Goal: Complete application form

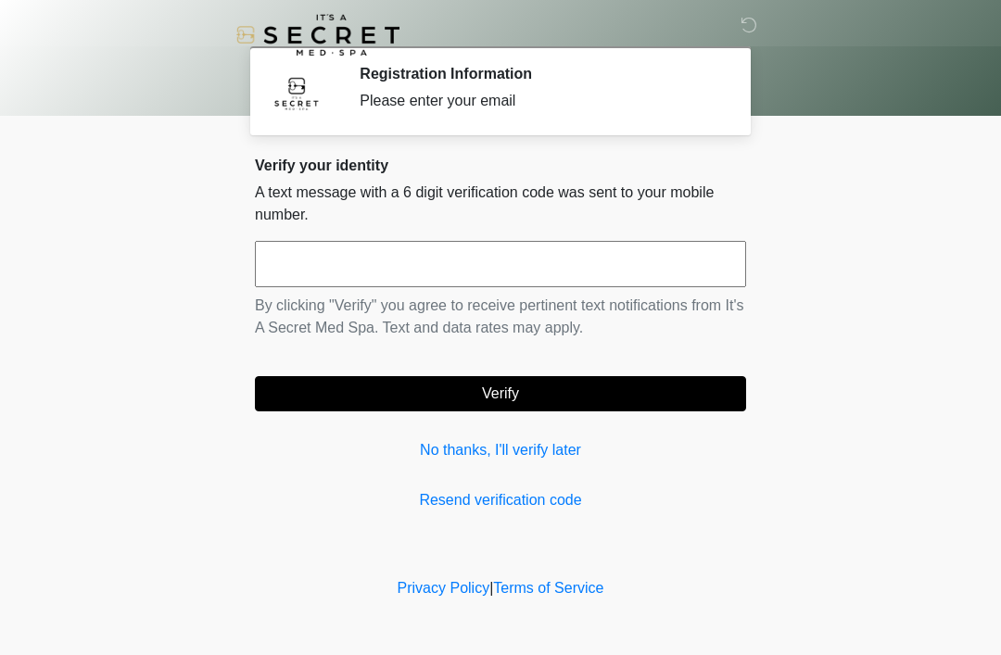
click at [550, 506] on link "Resend verification code" at bounding box center [500, 500] width 491 height 22
click at [440, 260] on input "text" at bounding box center [500, 264] width 491 height 46
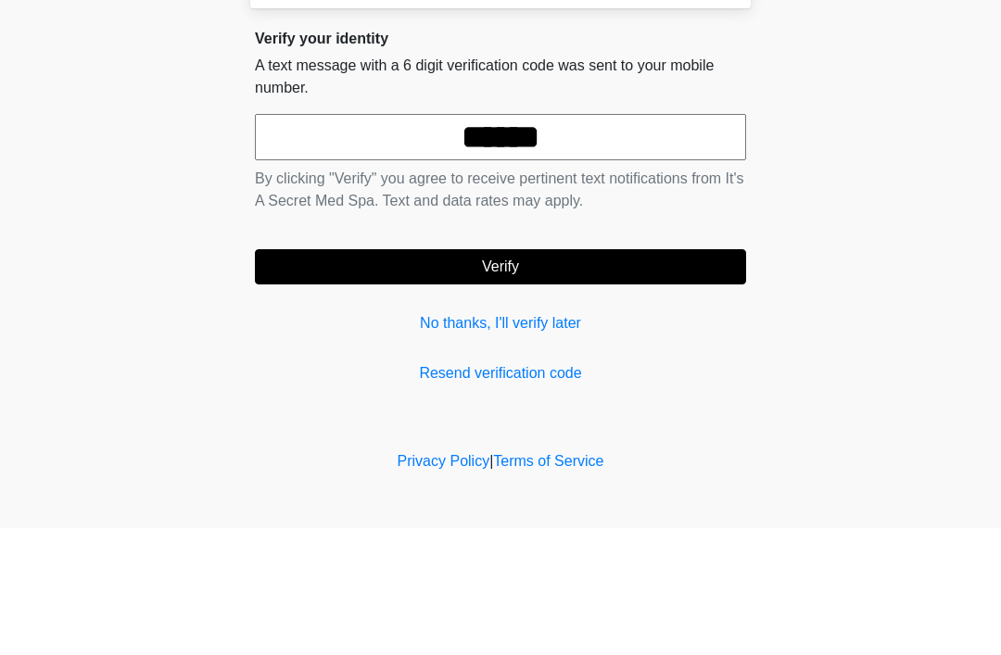
type input "******"
click at [602, 376] on button "Verify" at bounding box center [500, 393] width 491 height 35
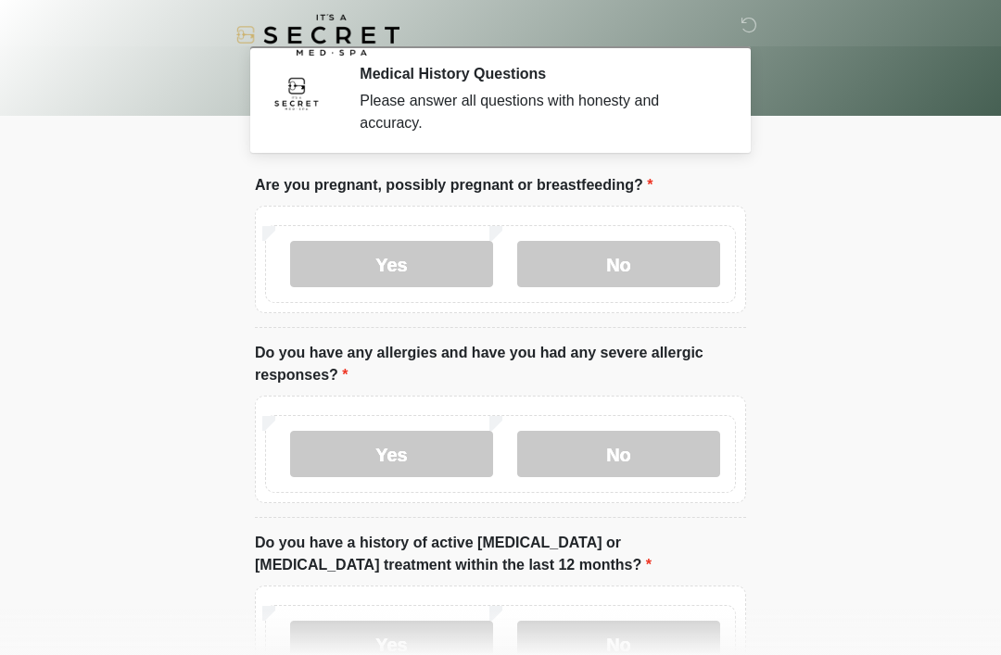
click at [680, 276] on label "No" at bounding box center [618, 264] width 203 height 46
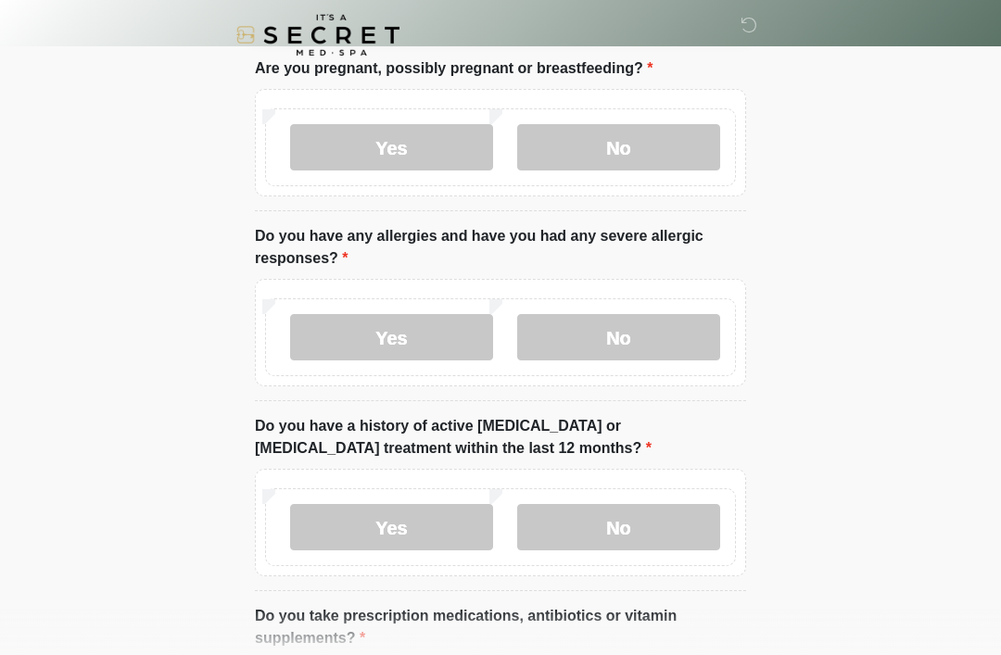
click at [661, 340] on label "No" at bounding box center [618, 337] width 203 height 46
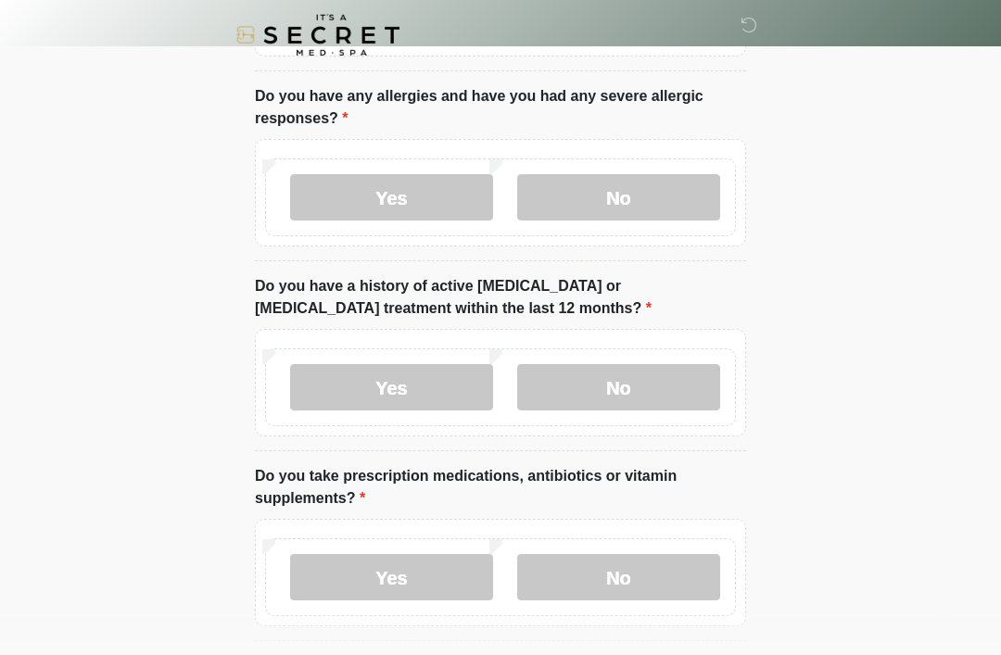
click at [685, 392] on label "No" at bounding box center [618, 387] width 203 height 46
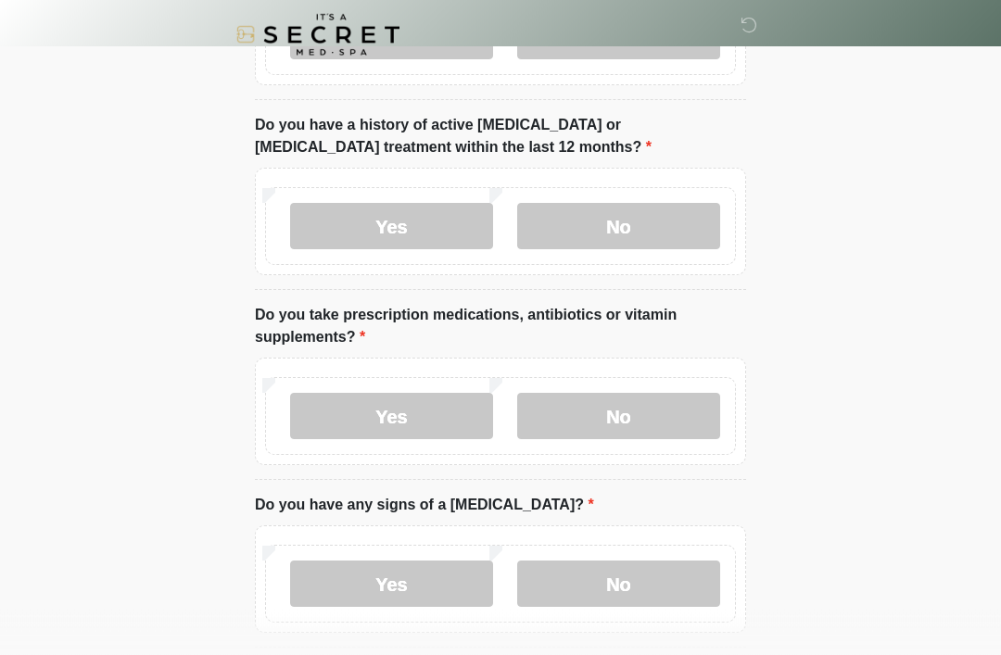
scroll to position [418, 0]
click at [644, 416] on label "No" at bounding box center [618, 416] width 203 height 46
click at [638, 577] on label "No" at bounding box center [618, 584] width 203 height 46
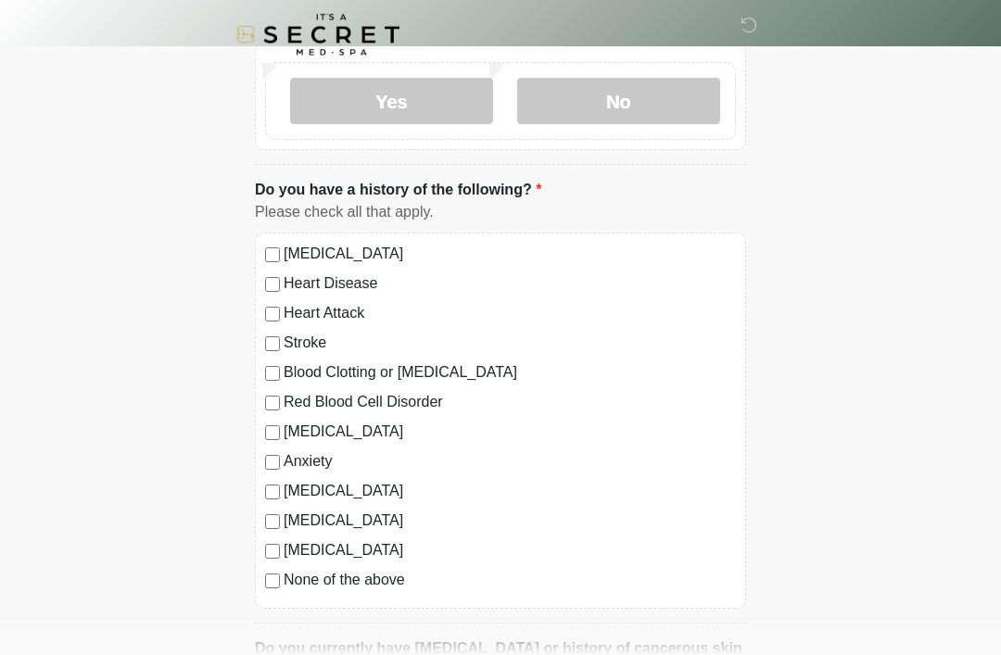
click at [368, 587] on label "None of the above" at bounding box center [510, 581] width 452 height 22
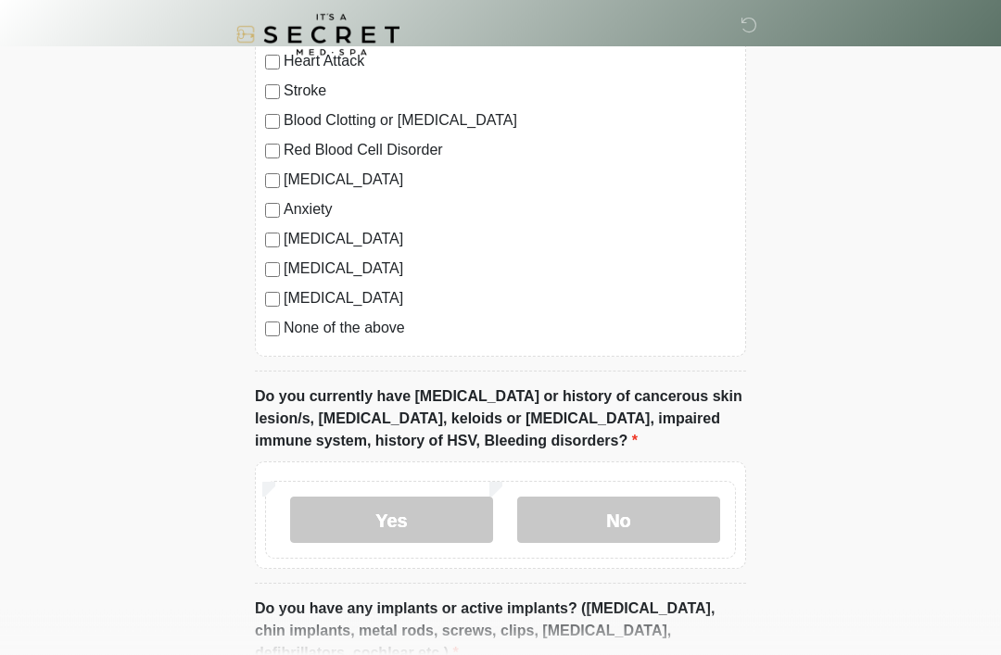
click at [666, 534] on label "No" at bounding box center [618, 521] width 203 height 46
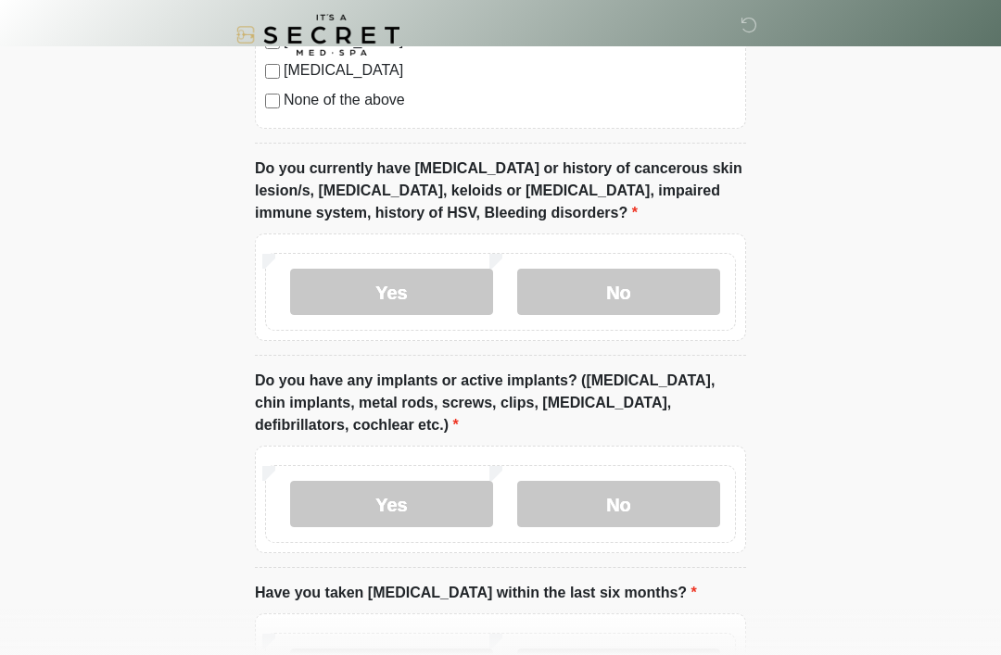
click at [703, 488] on label "No" at bounding box center [618, 504] width 203 height 46
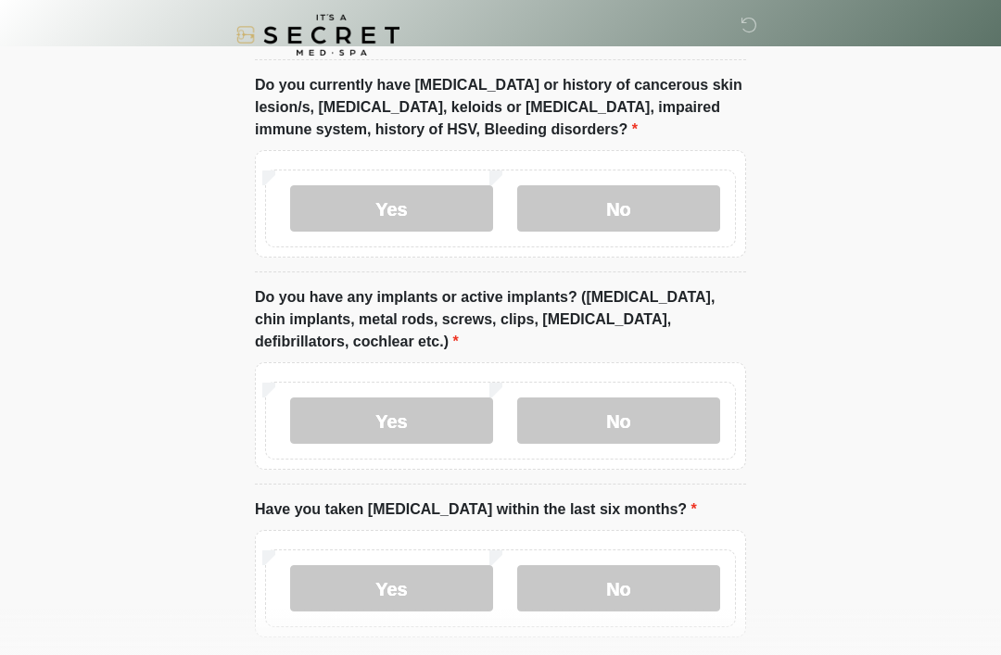
scroll to position [1548, 0]
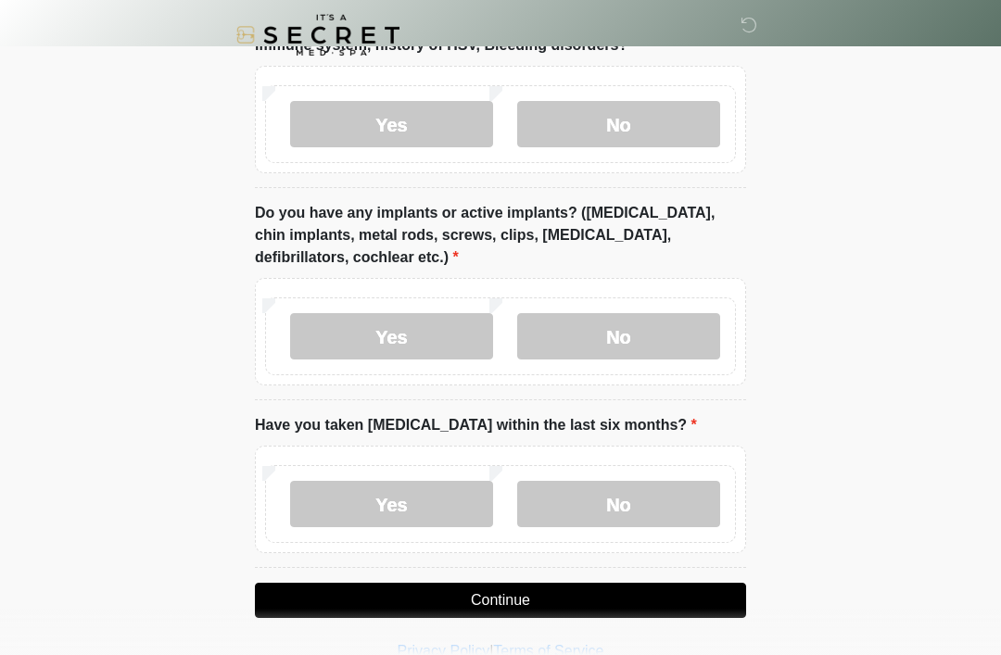
click at [678, 502] on label "No" at bounding box center [618, 504] width 203 height 46
click at [702, 591] on button "Continue" at bounding box center [500, 600] width 491 height 35
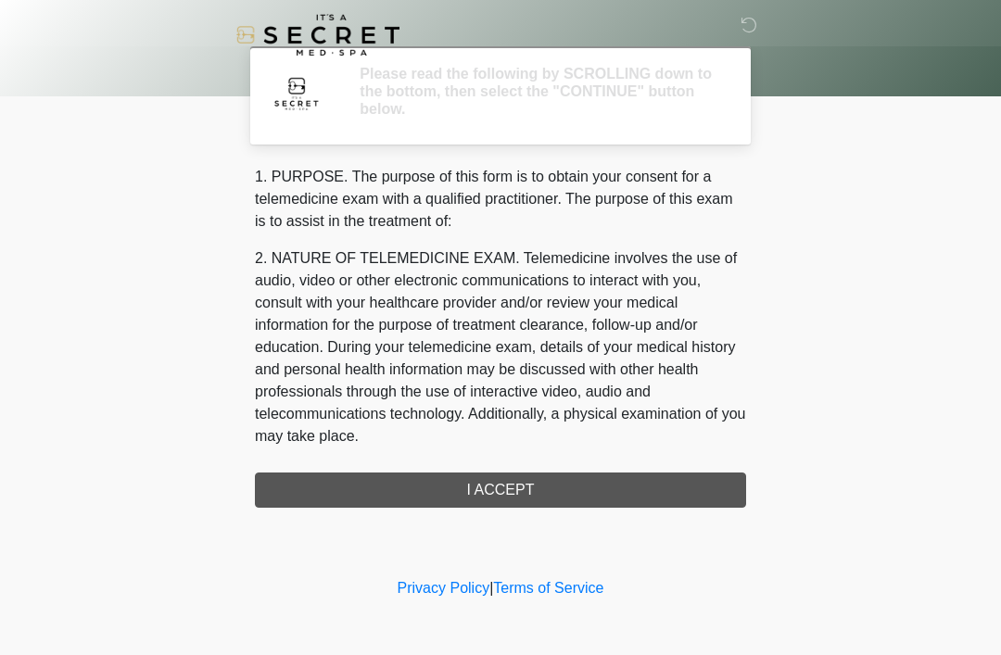
scroll to position [0, 0]
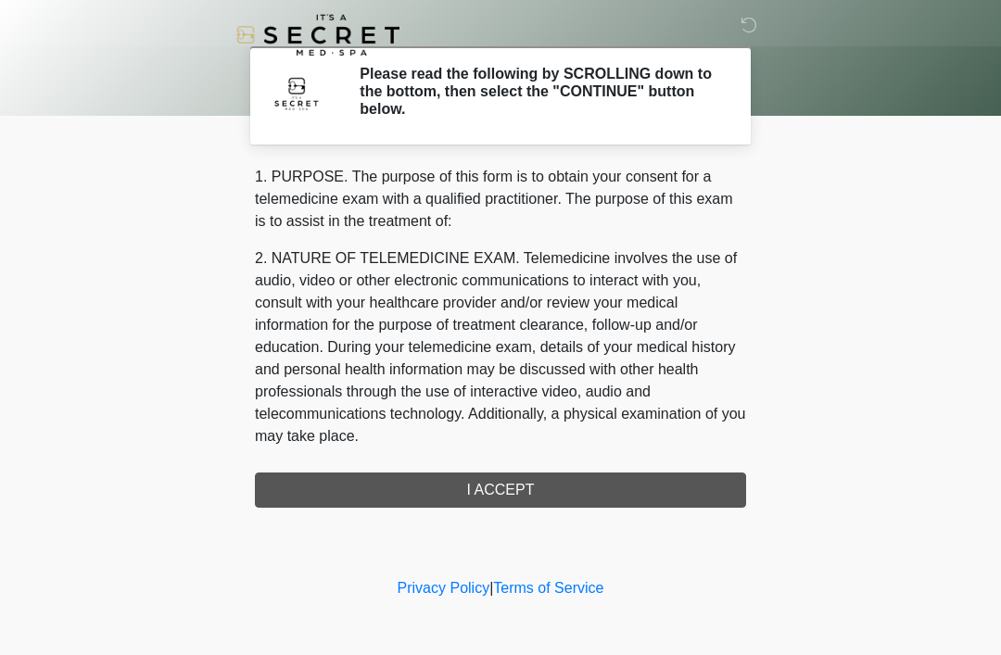
click at [631, 492] on div "1. PURPOSE. The purpose of this form is to obtain your consent for a telemedici…" at bounding box center [500, 337] width 491 height 342
click at [627, 488] on div "1. PURPOSE. The purpose of this form is to obtain your consent for a telemedici…" at bounding box center [500, 337] width 491 height 342
click at [519, 495] on div "1. PURPOSE. The purpose of this form is to obtain your consent for a telemedici…" at bounding box center [500, 337] width 491 height 342
click at [518, 494] on div "1. PURPOSE. The purpose of this form is to obtain your consent for a telemedici…" at bounding box center [500, 337] width 491 height 342
click at [536, 491] on div "1. PURPOSE. The purpose of this form is to obtain your consent for a telemedici…" at bounding box center [500, 337] width 491 height 342
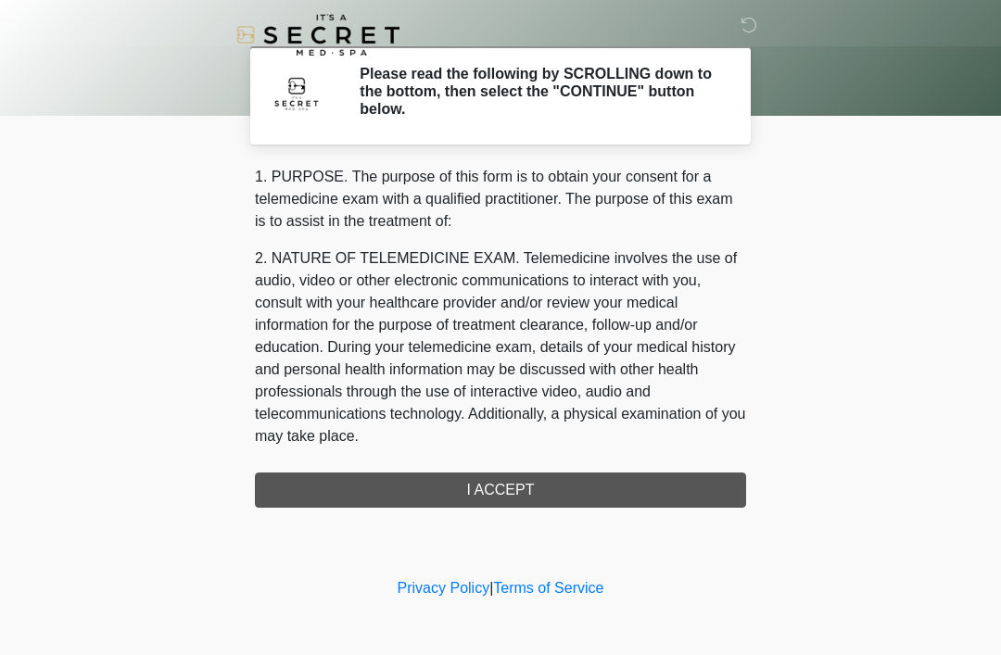
click at [535, 491] on div "1. PURPOSE. The purpose of this form is to obtain your consent for a telemedici…" at bounding box center [500, 337] width 491 height 342
click at [533, 476] on div "1. PURPOSE. The purpose of this form is to obtain your consent for a telemedici…" at bounding box center [500, 337] width 491 height 342
click at [541, 480] on div "1. PURPOSE. The purpose of this form is to obtain your consent for a telemedici…" at bounding box center [500, 337] width 491 height 342
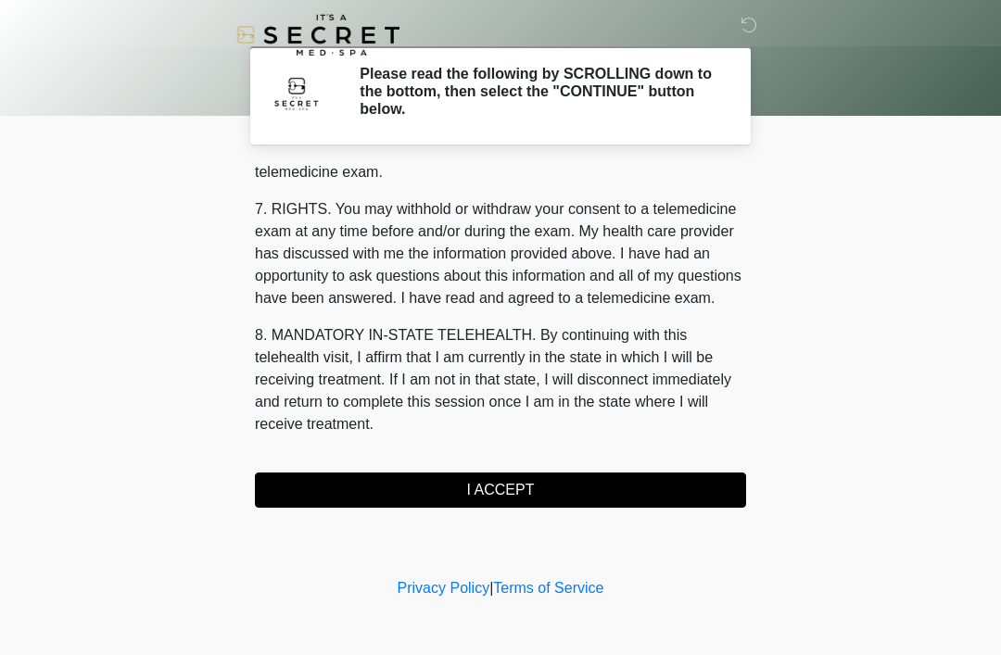
scroll to position [790, 0]
click at [613, 477] on button "I ACCEPT" at bounding box center [500, 490] width 491 height 35
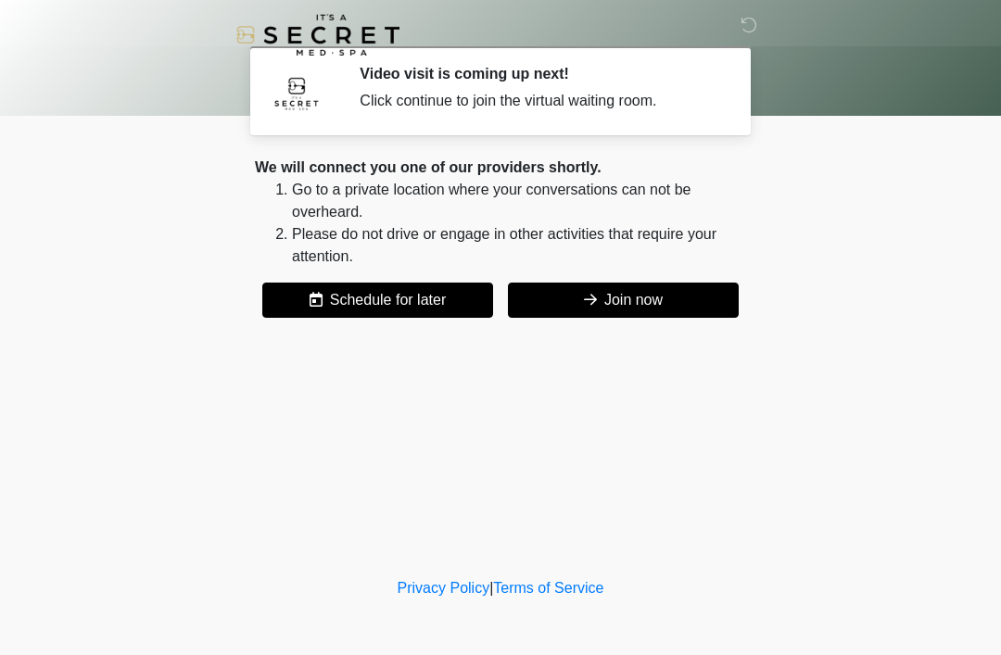
click at [663, 304] on button "Join now" at bounding box center [623, 300] width 231 height 35
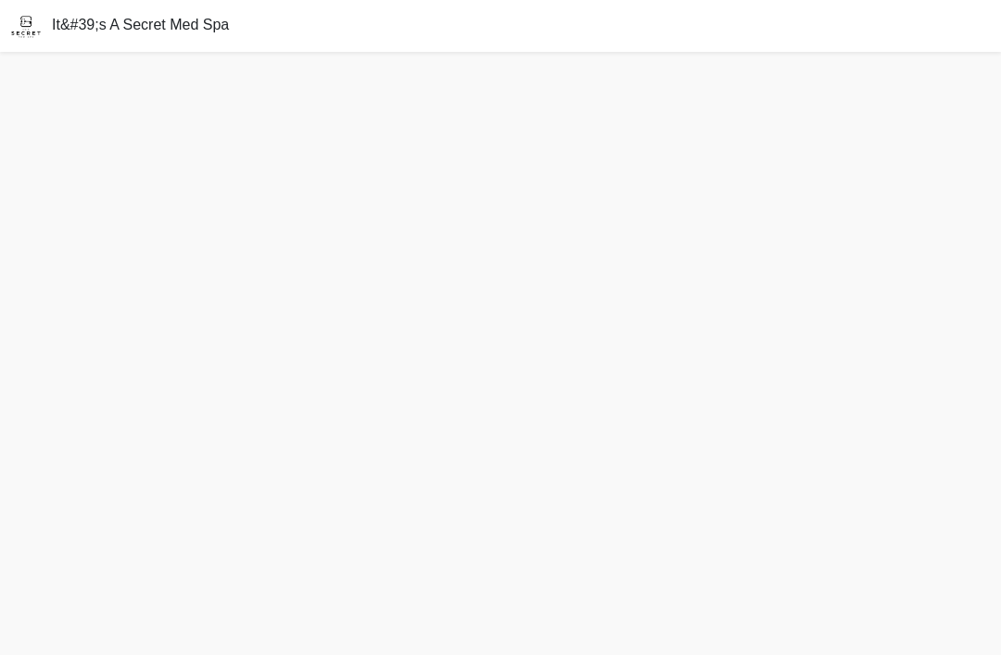
scroll to position [59, 0]
